Goal: Navigation & Orientation: Find specific page/section

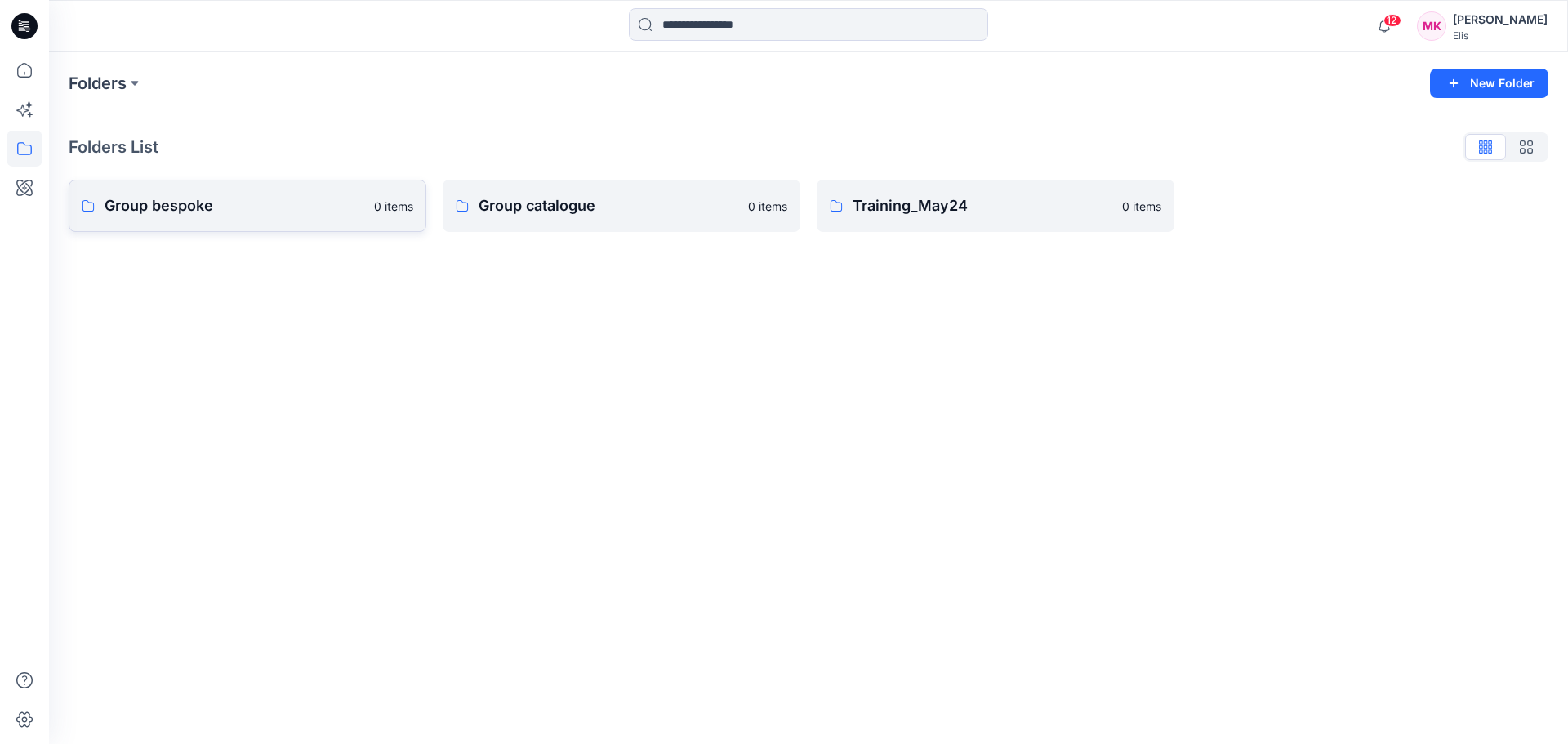
click at [291, 211] on p "Group bespoke" at bounding box center [235, 206] width 260 height 23
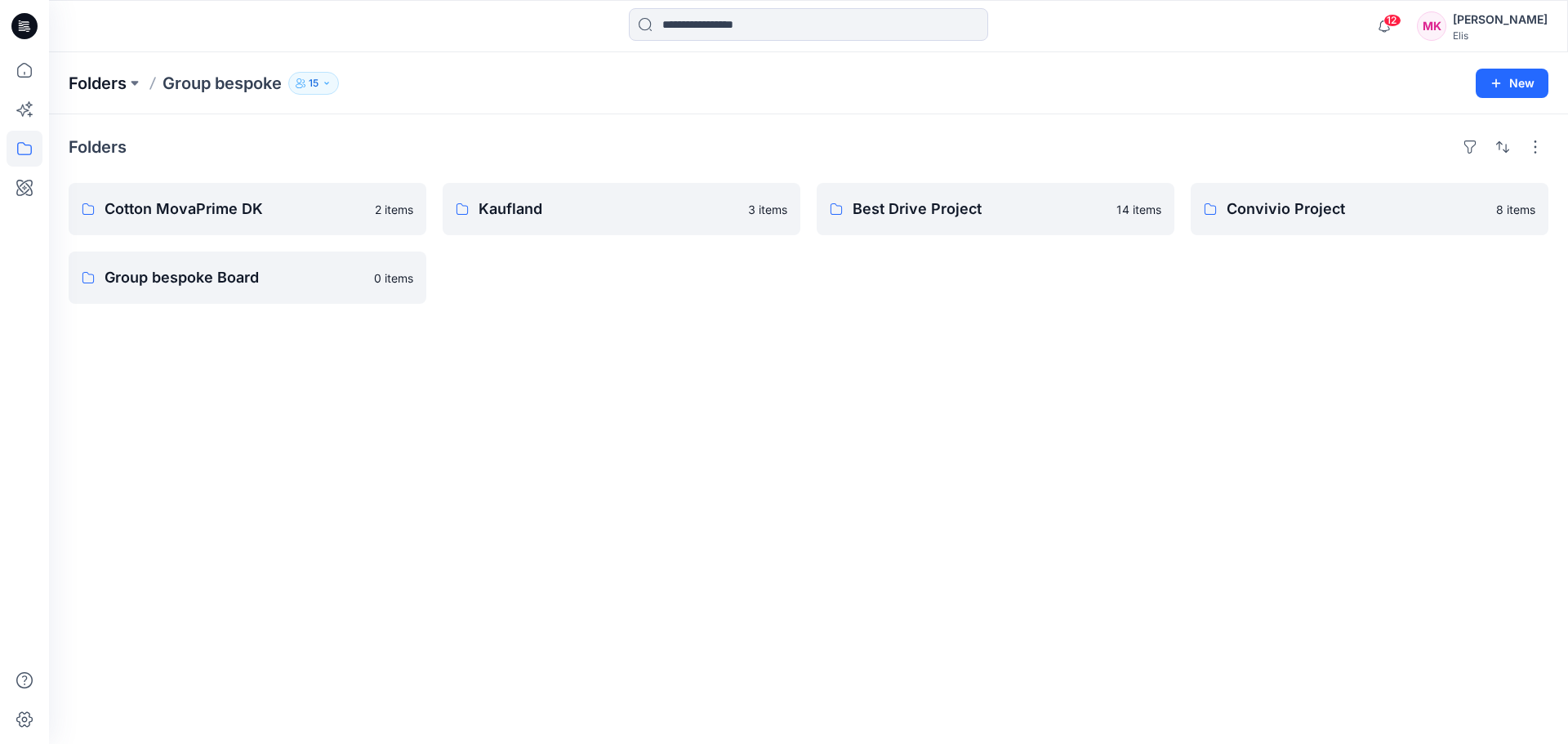
click at [124, 82] on p "Folders" at bounding box center [97, 84] width 58 height 23
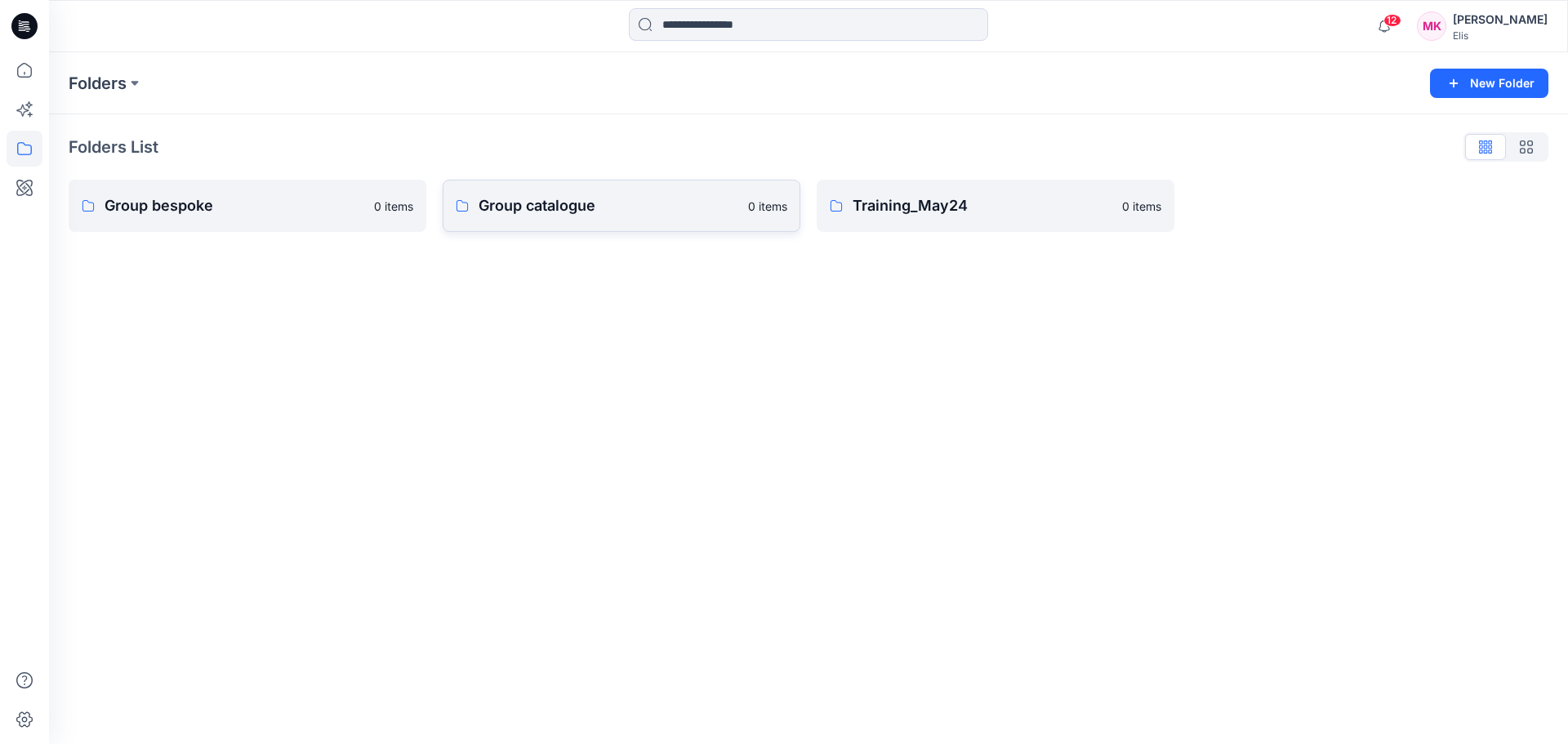
click at [578, 206] on p "Group catalogue" at bounding box center [608, 206] width 260 height 23
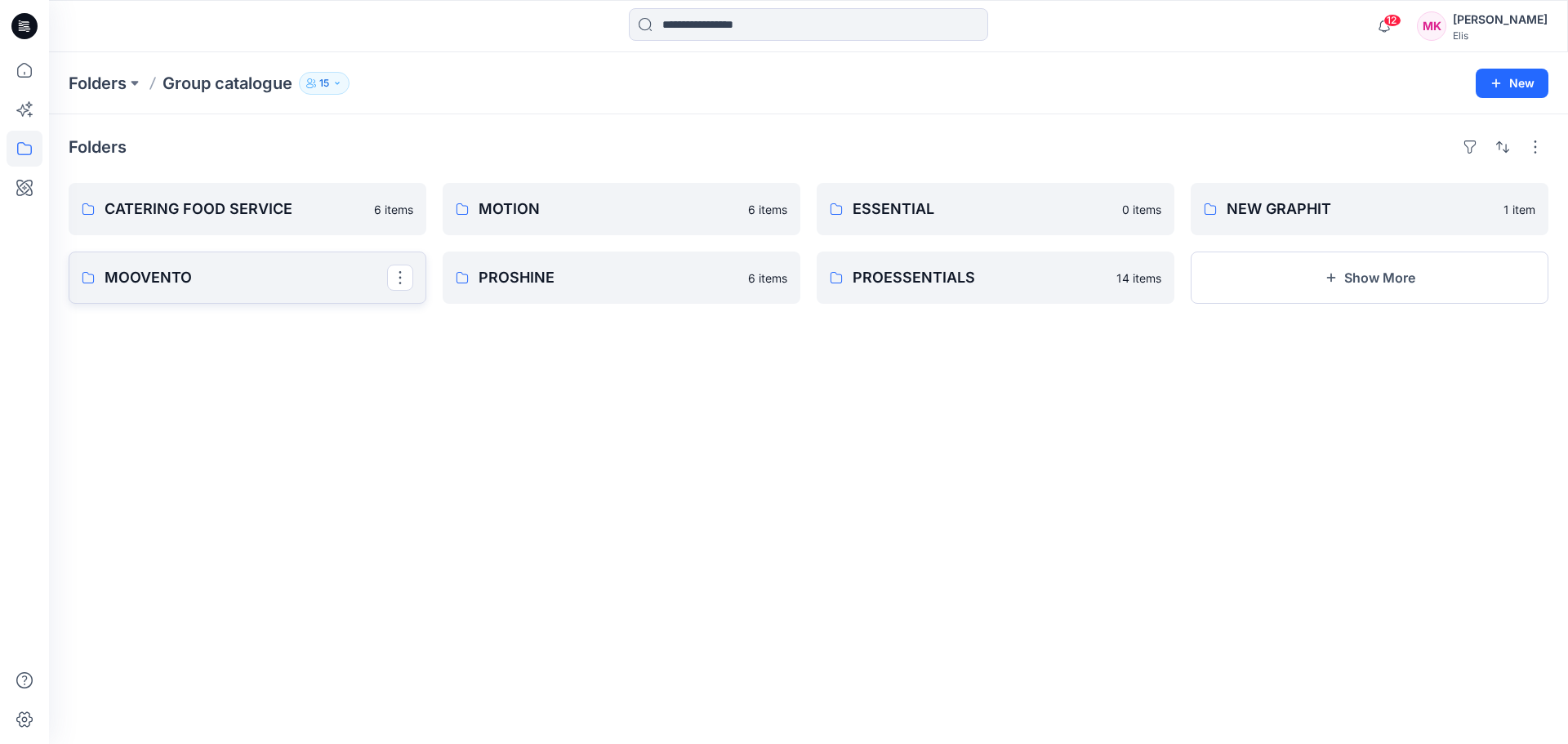
click at [191, 272] on p "MOOVENTO" at bounding box center [246, 278] width 283 height 23
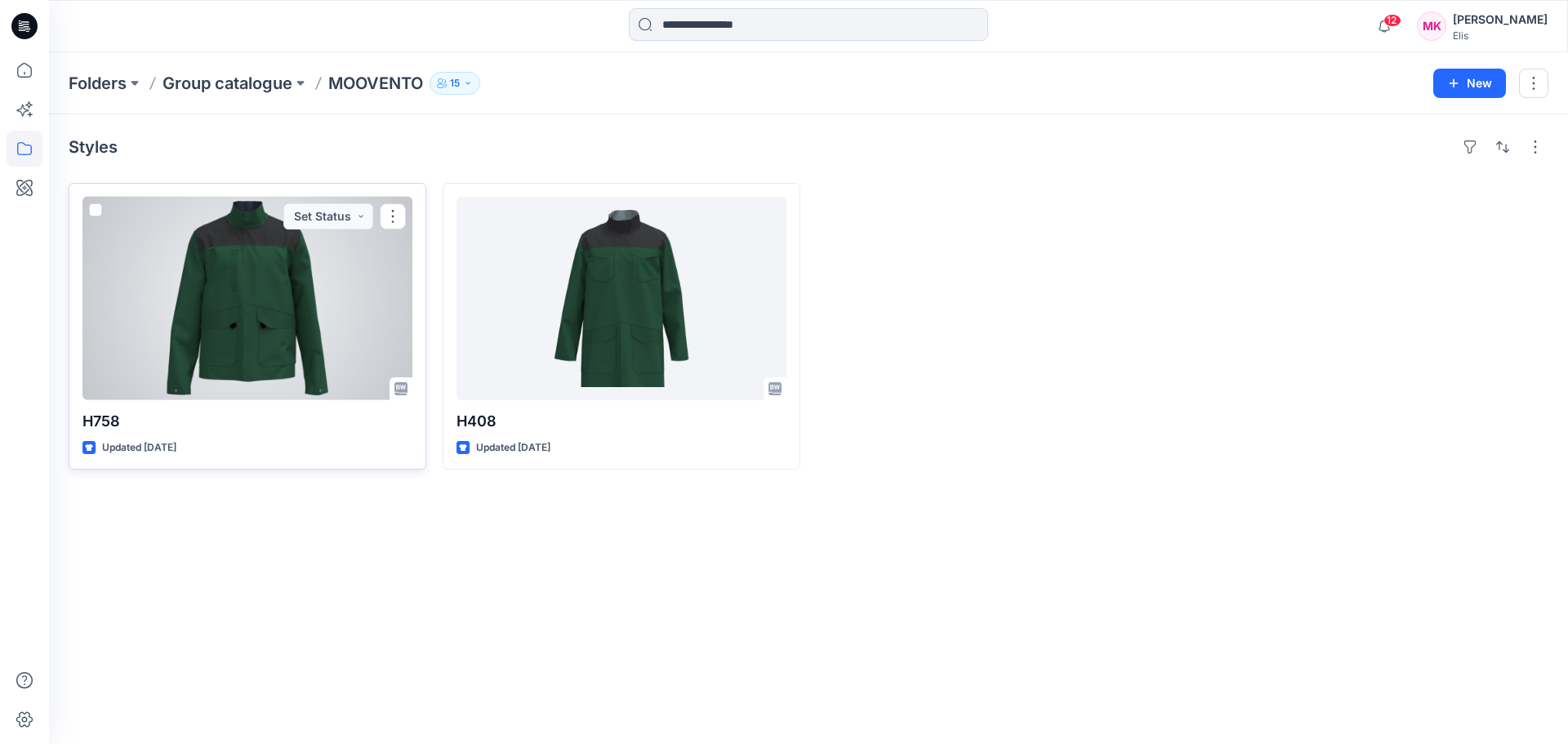
click at [250, 272] on div at bounding box center [247, 297] width 330 height 203
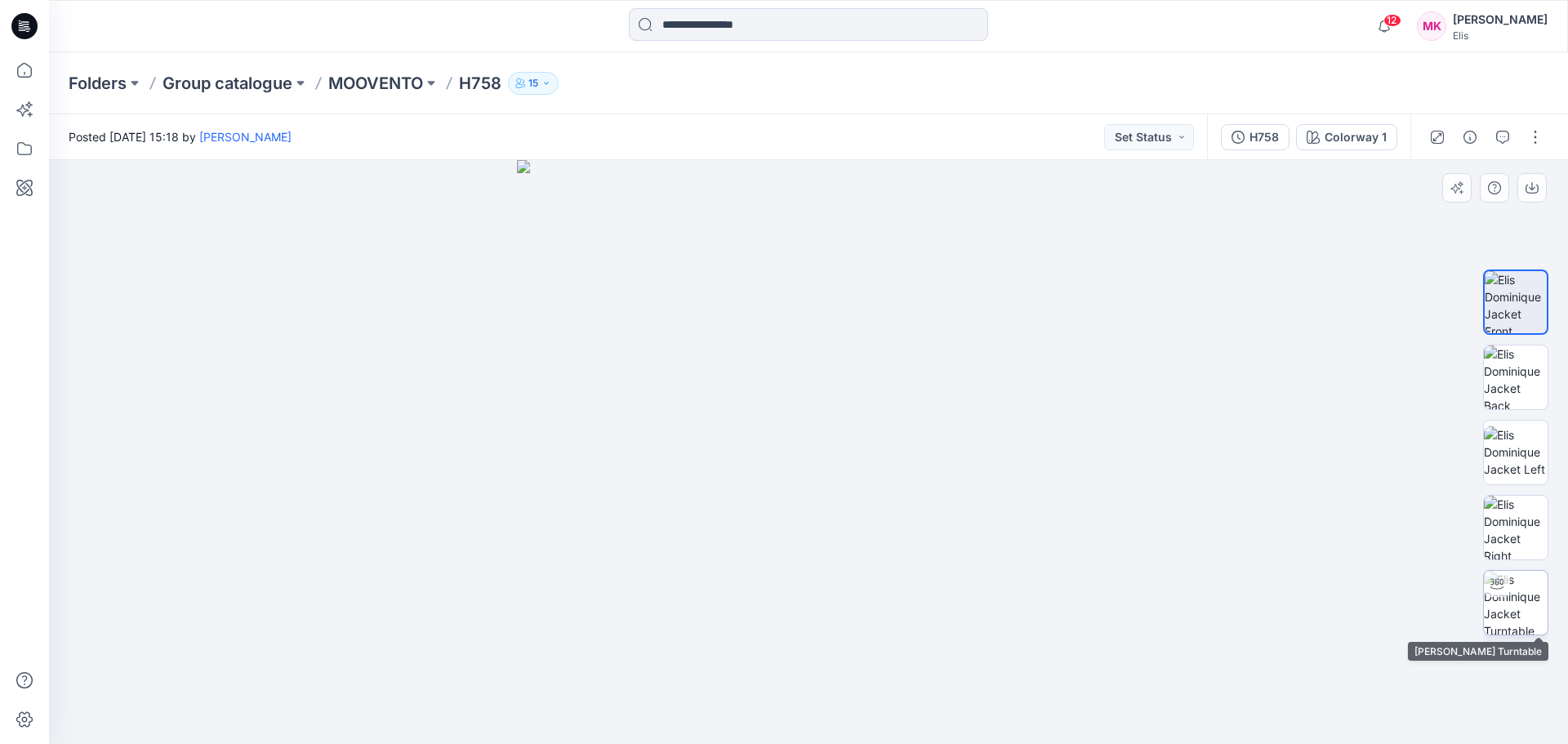
click at [1510, 605] on img at bounding box center [1515, 603] width 64 height 64
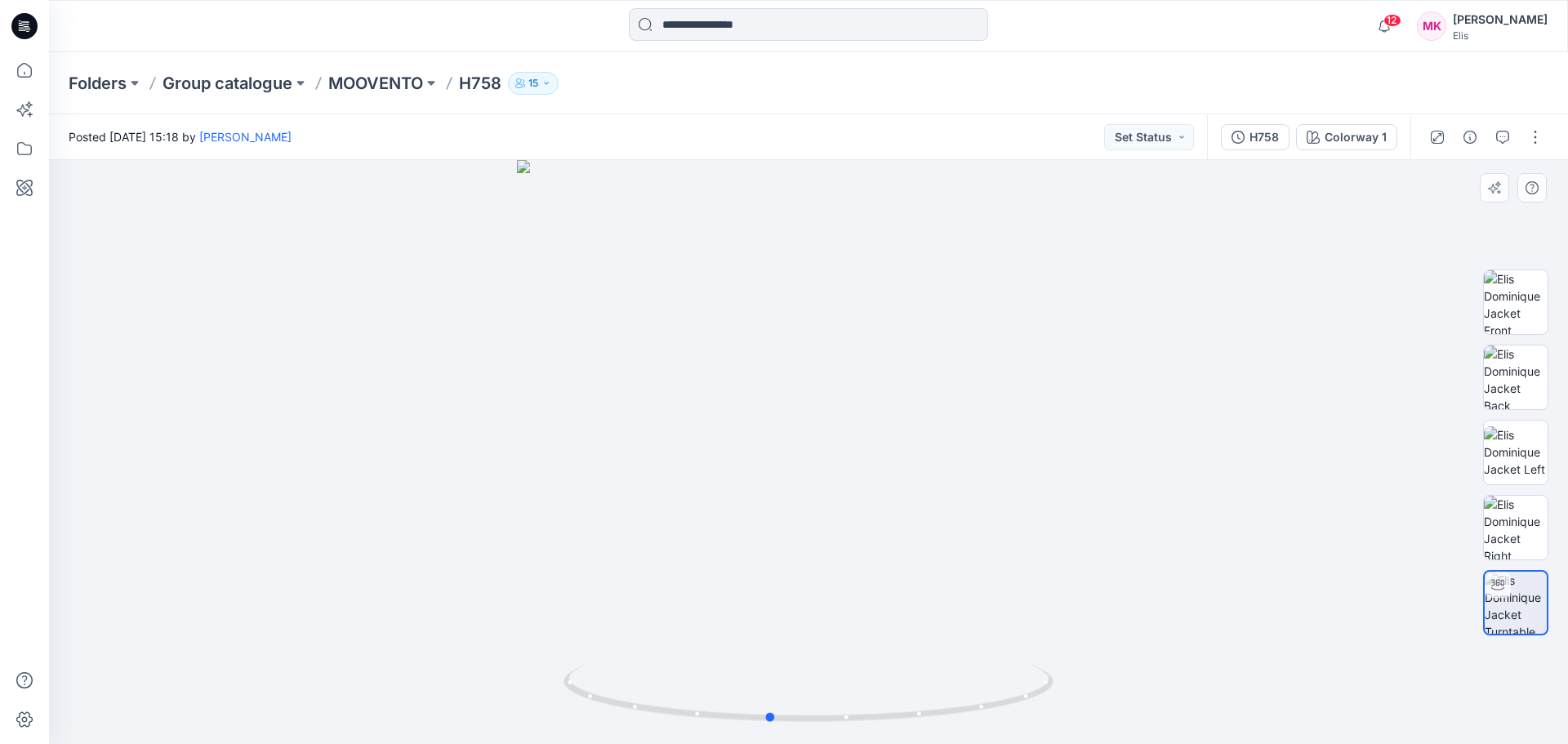
drag, startPoint x: 808, startPoint y: 717, endPoint x: 1258, endPoint y: 618, distance: 460.8
click at [1258, 618] on div at bounding box center [809, 451] width 1519 height 584
drag, startPoint x: 773, startPoint y: 719, endPoint x: 844, endPoint y: 705, distance: 72.4
click at [844, 705] on icon at bounding box center [810, 696] width 494 height 62
